Goal: Check status: Check status

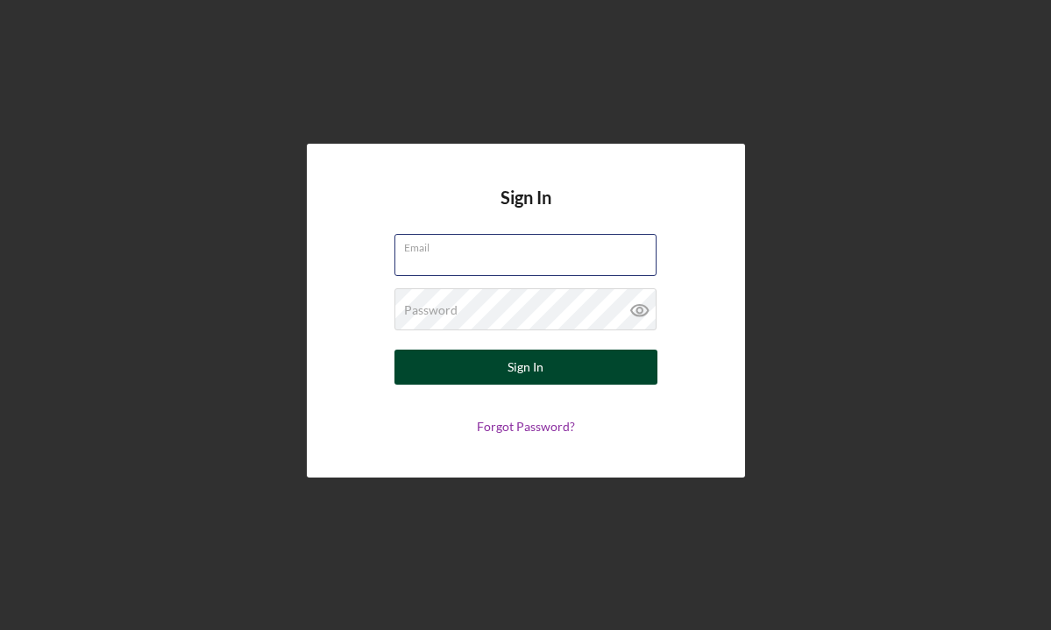
type input "sallyxuxu@yahoo.com"
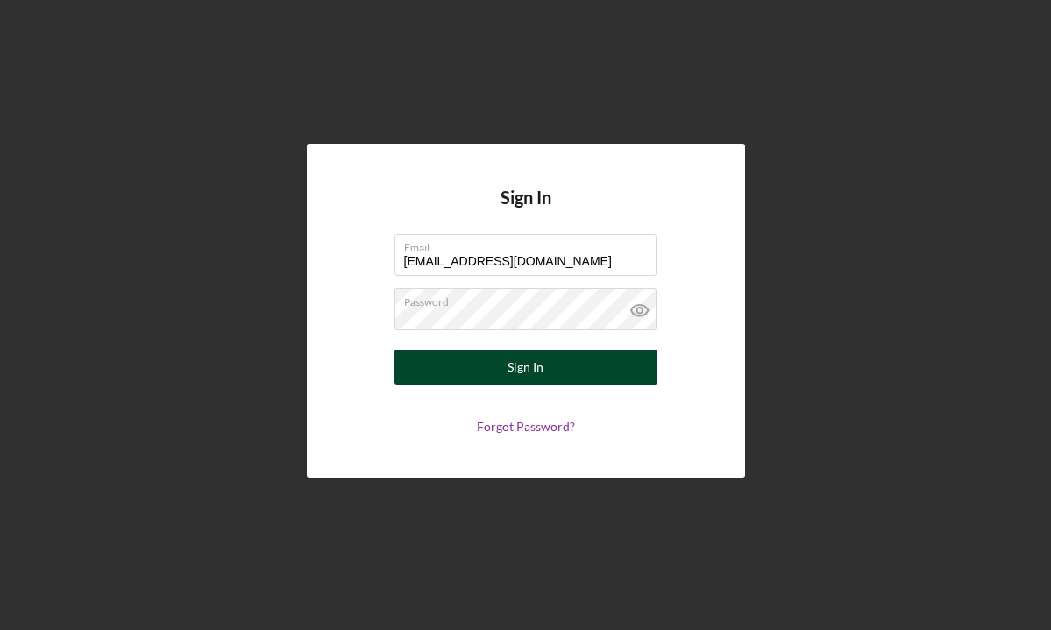
click at [507, 365] on button "Sign In" at bounding box center [525, 367] width 263 height 35
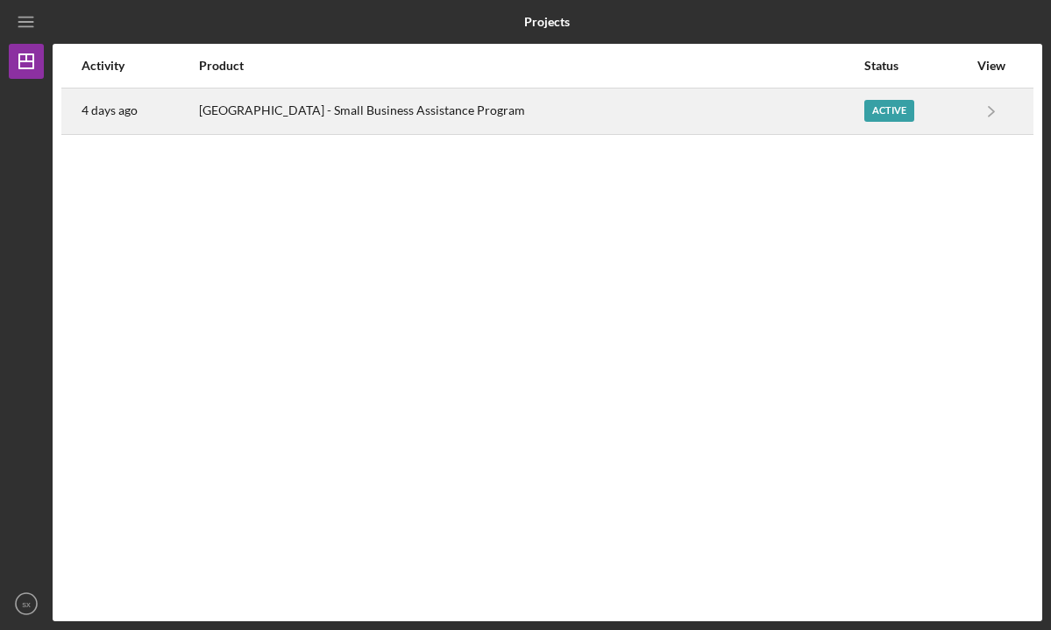
click at [879, 117] on div "Active" at bounding box center [889, 111] width 50 height 22
